Goal: Task Accomplishment & Management: Use online tool/utility

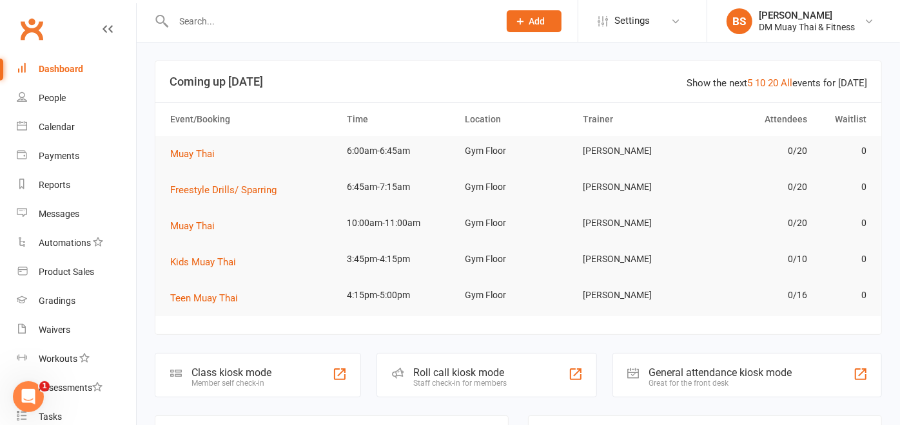
click at [454, 362] on div "Roll call kiosk mode Staff check-in for members" at bounding box center [486, 375] width 220 height 44
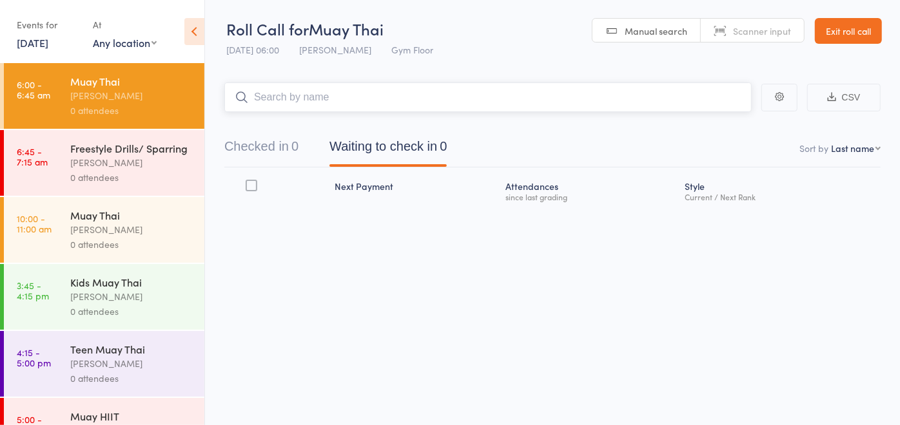
click at [300, 100] on input "search" at bounding box center [487, 97] width 527 height 30
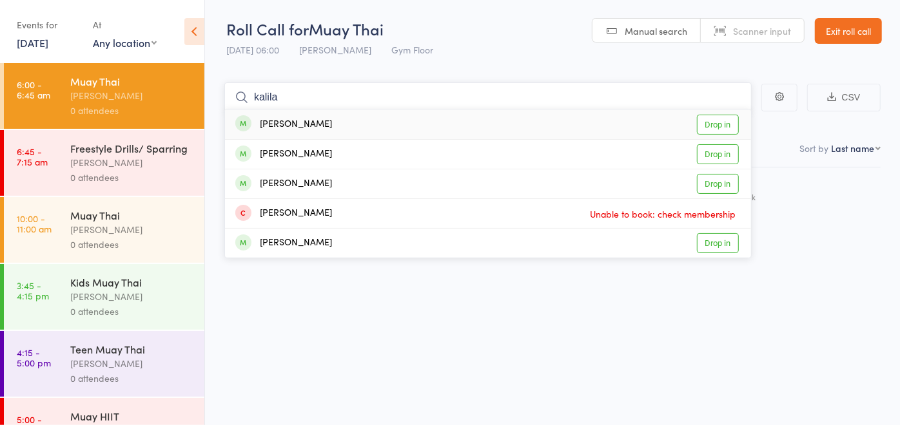
type input "kalila"
click at [708, 119] on link "Drop in" at bounding box center [718, 125] width 42 height 20
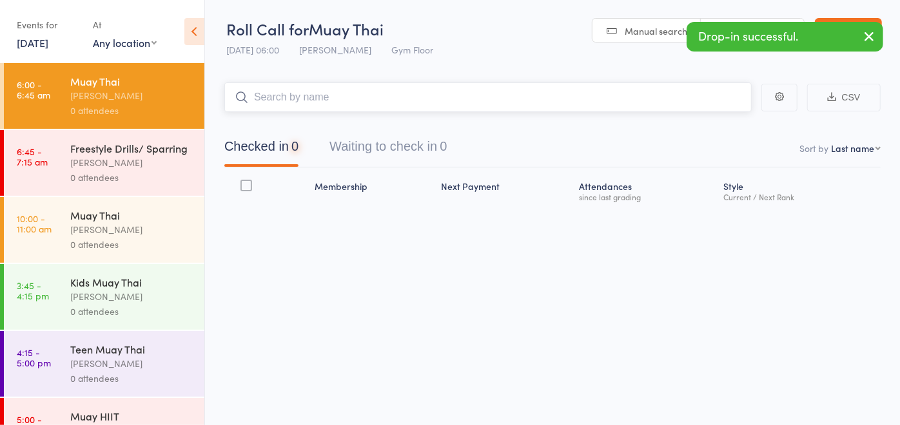
click at [628, 99] on input "search" at bounding box center [487, 97] width 527 height 30
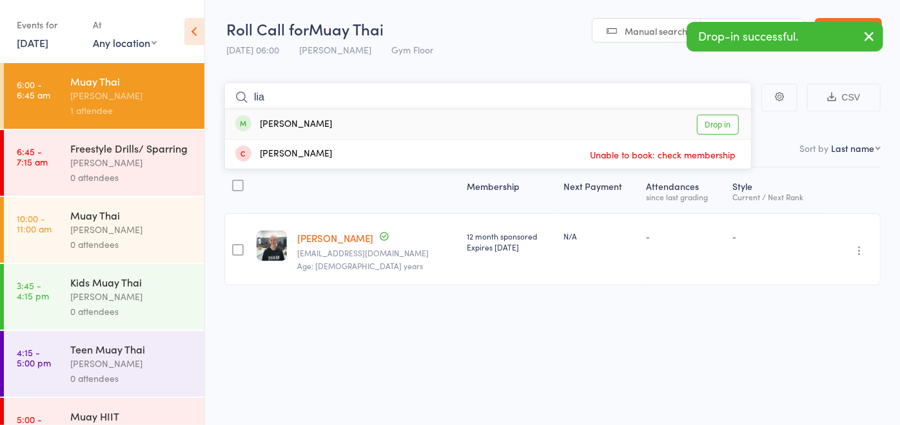
type input "lia"
click at [706, 123] on link "Drop in" at bounding box center [718, 125] width 42 height 20
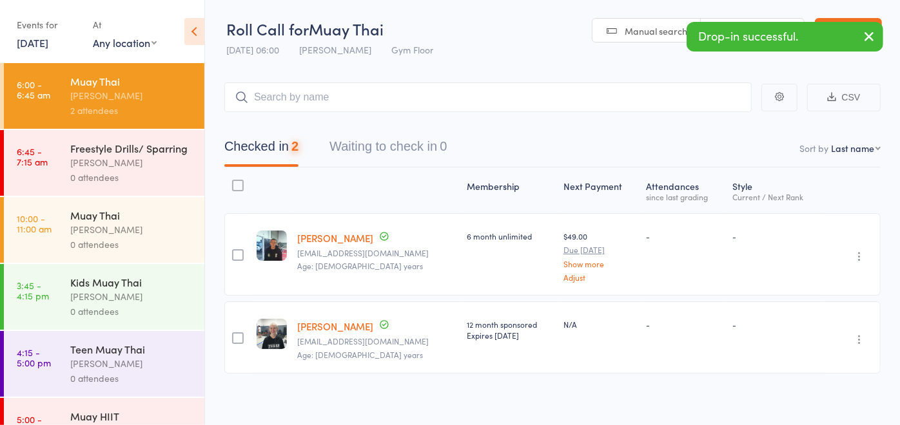
click at [583, 77] on main "CSV Checked in 2 Waiting to check in 0 Sort by Last name First name Last name B…" at bounding box center [552, 247] width 695 height 368
click at [576, 96] on input "search" at bounding box center [487, 97] width 527 height 30
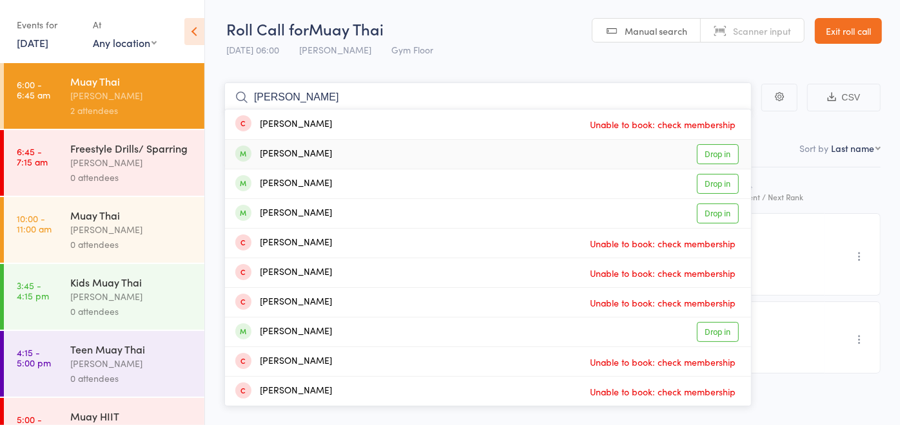
type input "[PERSON_NAME]"
click at [712, 156] on link "Drop in" at bounding box center [718, 154] width 42 height 20
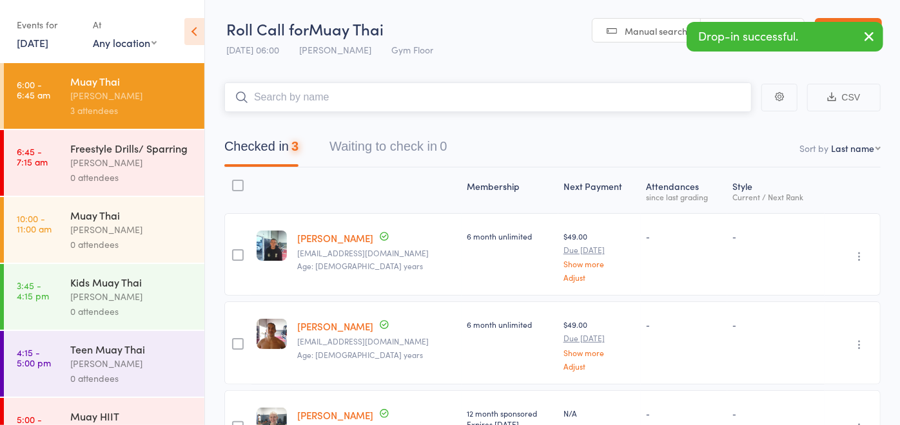
click at [522, 107] on input "search" at bounding box center [487, 97] width 527 height 30
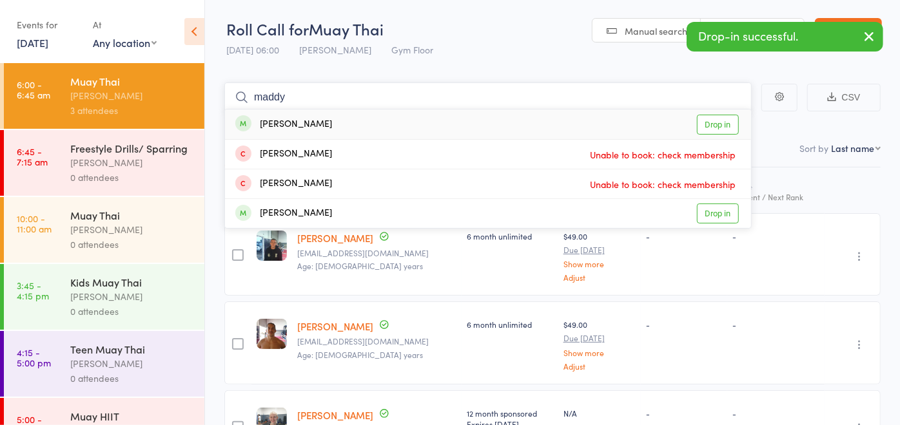
type input "maddy"
click at [726, 124] on link "Drop in" at bounding box center [718, 125] width 42 height 20
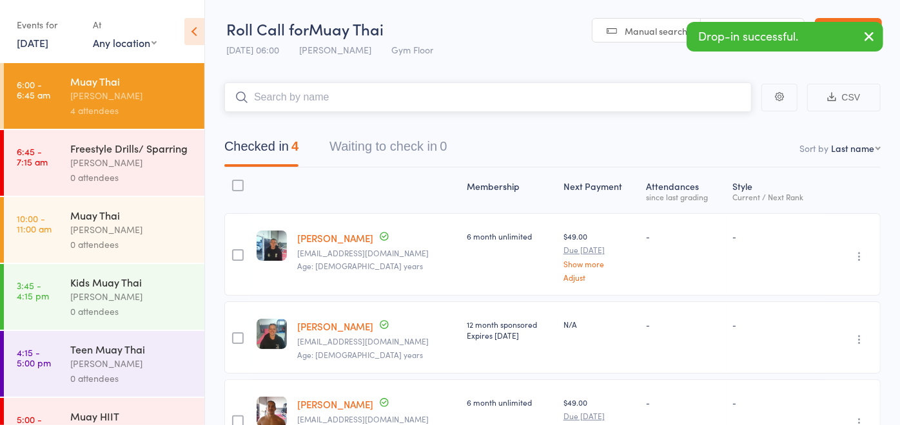
click at [439, 97] on input "search" at bounding box center [487, 97] width 527 height 30
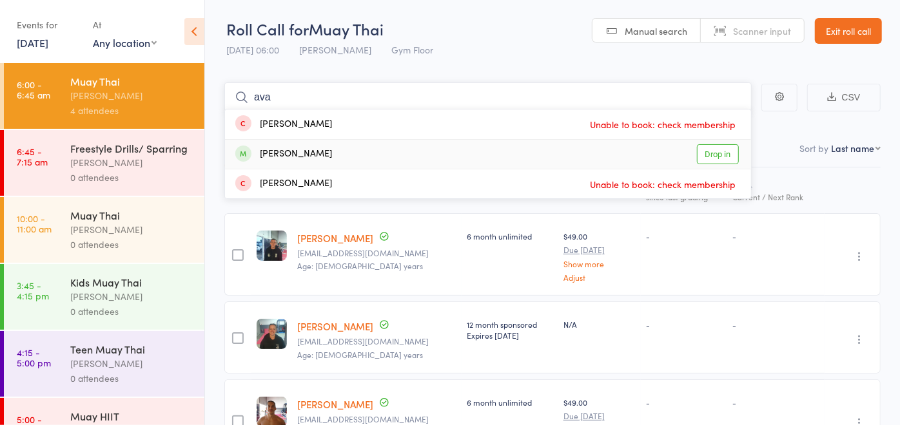
type input "ava"
drag, startPoint x: 713, startPoint y: 156, endPoint x: 729, endPoint y: 153, distance: 16.4
click at [729, 153] on link "Drop in" at bounding box center [718, 154] width 42 height 20
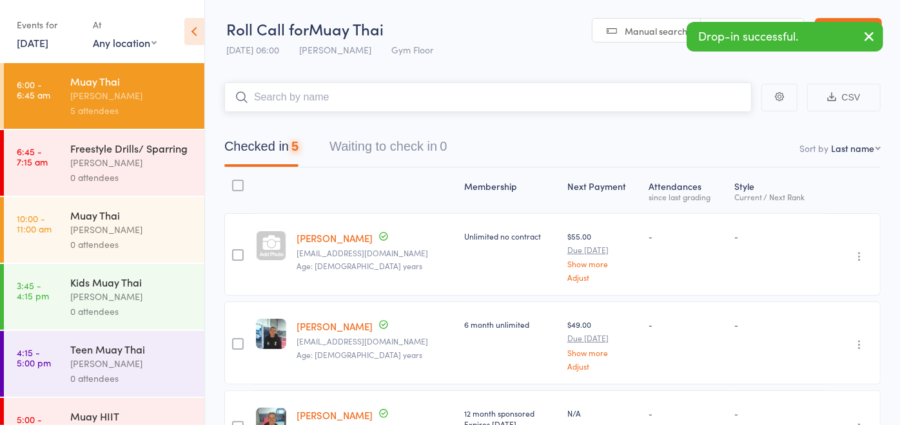
click at [392, 103] on input "search" at bounding box center [487, 97] width 527 height 30
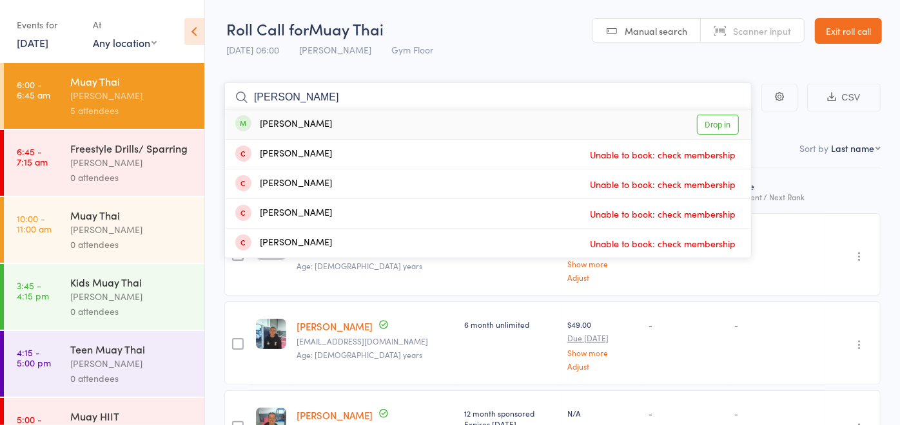
type input "[PERSON_NAME]"
click at [711, 120] on link "Drop in" at bounding box center [718, 125] width 42 height 20
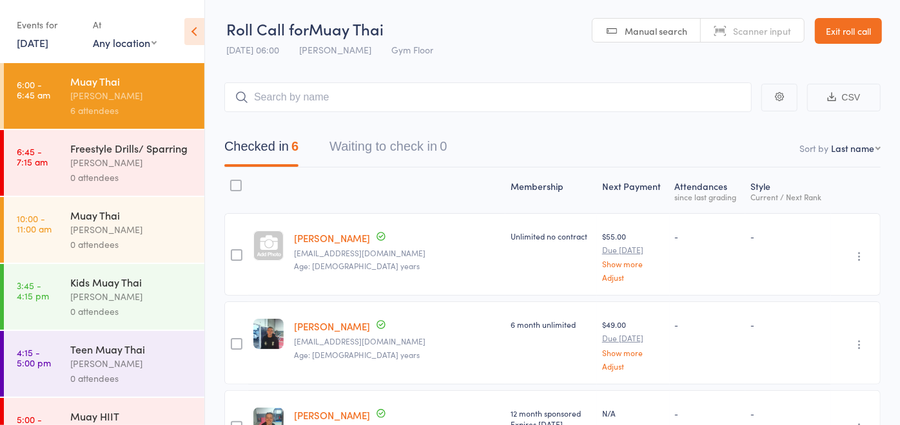
click at [466, 31] on header "Roll Call for Muay Thai [DATE] 06:00 [PERSON_NAME] Gym Floor Manual search Scan…" at bounding box center [552, 31] width 695 height 63
